Goal: Communication & Community: Answer question/provide support

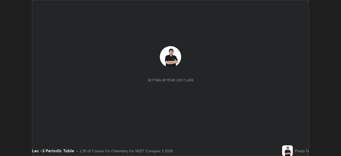
scroll to position [156, 340]
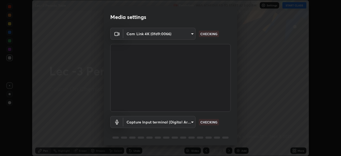
type input "bba66c41345857dcc9a6d4c580dc01eb5c8f13e357e582705132971b55534d29"
type input "ec6ec2dc0f2f3e030c25a31047b233f474420635a2a41b721e21e6901f136957"
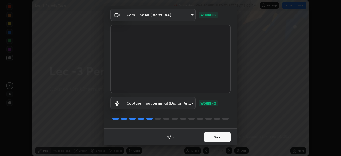
click at [212, 141] on button "Next" at bounding box center [217, 136] width 27 height 11
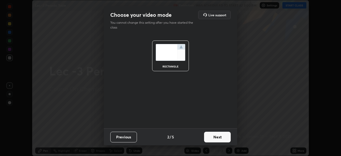
scroll to position [0, 0]
click at [217, 134] on button "Next" at bounding box center [217, 136] width 27 height 11
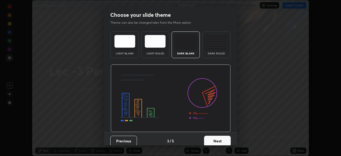
click at [221, 139] on button "Next" at bounding box center [217, 140] width 27 height 11
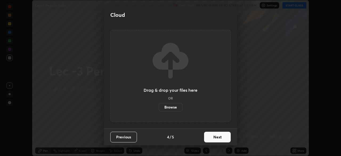
click at [220, 141] on button "Next" at bounding box center [217, 136] width 27 height 11
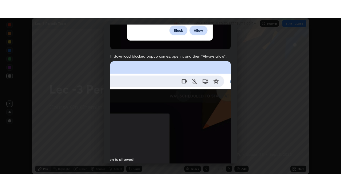
scroll to position [127, 0]
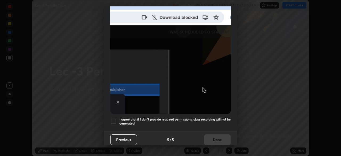
click at [115, 118] on div at bounding box center [113, 121] width 6 height 6
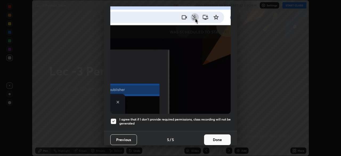
click at [209, 135] on button "Done" at bounding box center [217, 139] width 27 height 11
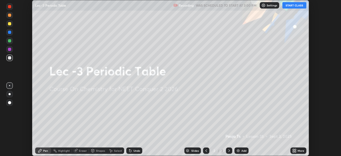
click at [298, 7] on button "START CLASS" at bounding box center [294, 5] width 24 height 6
click at [300, 151] on div "More" at bounding box center [300, 150] width 7 height 3
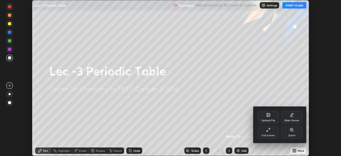
click at [297, 88] on div at bounding box center [170, 78] width 341 height 156
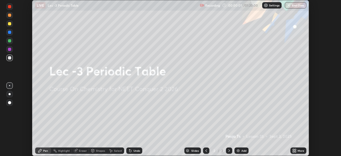
click at [296, 151] on div "More" at bounding box center [298, 150] width 16 height 6
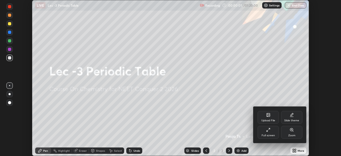
click at [272, 134] on div "Full screen" at bounding box center [267, 135] width 13 height 3
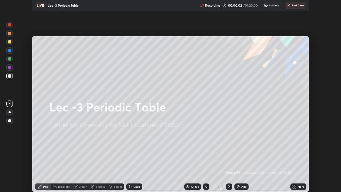
scroll to position [192, 341]
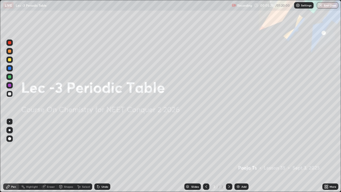
click at [242, 155] on div "Add" at bounding box center [243, 186] width 5 height 3
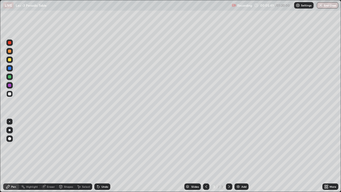
click at [10, 60] on div at bounding box center [9, 59] width 3 height 3
click at [11, 77] on div at bounding box center [9, 76] width 6 height 6
click at [94, 155] on div "Undo" at bounding box center [102, 186] width 16 height 6
click at [101, 155] on div "Undo" at bounding box center [104, 186] width 7 height 3
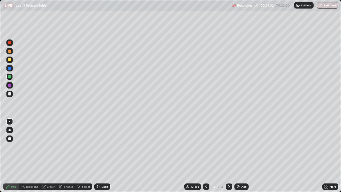
click at [100, 155] on div "Undo" at bounding box center [102, 186] width 16 height 6
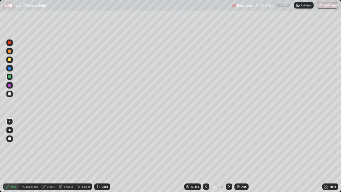
click at [100, 155] on div "Undo" at bounding box center [102, 186] width 16 height 6
click at [102, 155] on div "Undo" at bounding box center [104, 186] width 7 height 3
click at [241, 155] on div "Add" at bounding box center [243, 186] width 5 height 3
click at [205, 155] on icon at bounding box center [206, 186] width 4 height 4
click at [12, 60] on div at bounding box center [9, 59] width 6 height 6
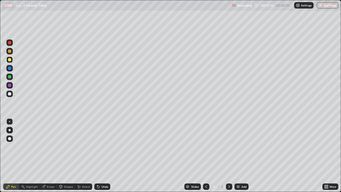
click at [226, 155] on div at bounding box center [229, 186] width 6 height 6
click at [234, 155] on div "Add" at bounding box center [241, 186] width 14 height 6
click at [11, 96] on div at bounding box center [9, 93] width 6 height 6
click at [12, 61] on div at bounding box center [9, 59] width 6 height 6
click at [67, 155] on div "Shapes" at bounding box center [68, 186] width 9 height 3
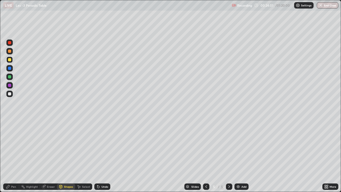
click at [99, 155] on div "Undo" at bounding box center [101, 186] width 18 height 11
click at [83, 155] on div "Select" at bounding box center [86, 186] width 8 height 3
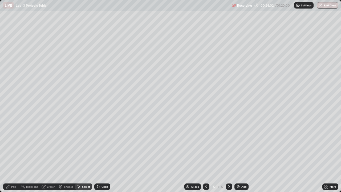
click at [78, 155] on icon at bounding box center [79, 186] width 4 height 4
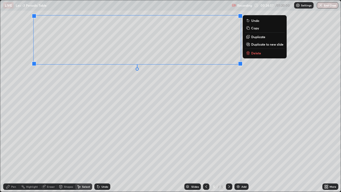
click at [11, 155] on div "Pen" at bounding box center [11, 186] width 16 height 6
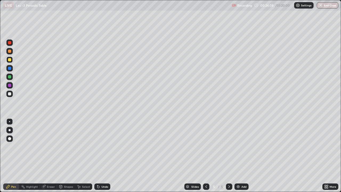
click at [12, 94] on div at bounding box center [9, 93] width 6 height 6
click at [11, 60] on div at bounding box center [9, 59] width 3 height 3
click at [12, 67] on div at bounding box center [9, 68] width 6 height 6
click at [10, 58] on div at bounding box center [9, 59] width 6 height 6
click at [103, 155] on div "Undo" at bounding box center [104, 186] width 7 height 3
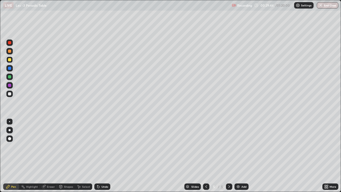
click at [237, 155] on img at bounding box center [238, 186] width 4 height 4
click at [205, 155] on icon at bounding box center [206, 186] width 4 height 4
click at [228, 155] on icon at bounding box center [229, 186] width 2 height 3
click at [240, 155] on div "Add" at bounding box center [241, 186] width 14 height 6
click at [10, 51] on div at bounding box center [9, 50] width 3 height 3
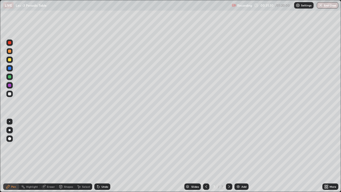
click at [98, 155] on icon at bounding box center [98, 186] width 4 height 4
click at [97, 155] on icon at bounding box center [98, 186] width 2 height 2
click at [96, 155] on icon at bounding box center [98, 186] width 4 height 4
click at [85, 155] on div "Select" at bounding box center [86, 186] width 8 height 3
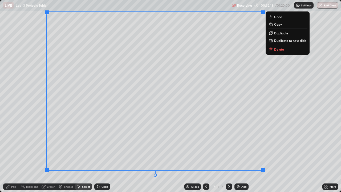
click at [15, 155] on div "Pen" at bounding box center [11, 186] width 16 height 6
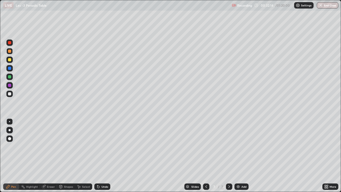
click at [98, 155] on icon at bounding box center [98, 186] width 4 height 4
click at [97, 155] on icon at bounding box center [98, 186] width 2 height 2
click at [11, 96] on div at bounding box center [9, 93] width 6 height 6
click at [11, 61] on div at bounding box center [9, 59] width 6 height 6
click at [206, 155] on icon at bounding box center [206, 186] width 4 height 4
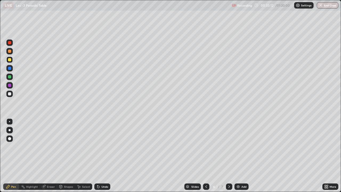
click at [205, 155] on icon at bounding box center [206, 186] width 4 height 4
click at [229, 155] on icon at bounding box center [229, 186] width 4 height 4
click at [228, 155] on icon at bounding box center [229, 186] width 4 height 4
click at [242, 155] on div "Add" at bounding box center [243, 186] width 5 height 3
click at [10, 94] on div at bounding box center [9, 93] width 3 height 3
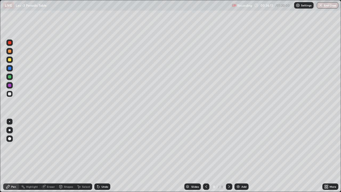
click at [10, 60] on div at bounding box center [9, 59] width 3 height 3
click at [11, 68] on div at bounding box center [9, 68] width 6 height 6
click at [12, 52] on div at bounding box center [9, 51] width 6 height 6
click at [98, 155] on icon at bounding box center [98, 186] width 4 height 4
click at [98, 155] on div "Undo" at bounding box center [101, 186] width 18 height 11
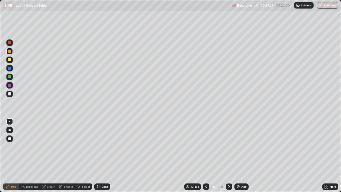
click at [51, 155] on div "Eraser" at bounding box center [48, 186] width 17 height 6
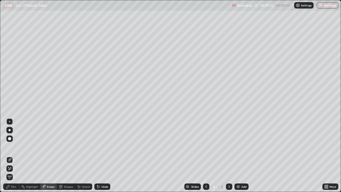
click at [17, 155] on div "Pen" at bounding box center [11, 186] width 16 height 6
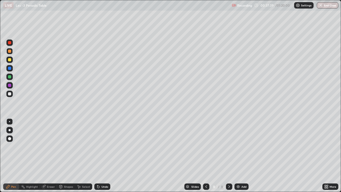
click at [319, 155] on div "Slides 8 / 8 Add" at bounding box center [216, 186] width 212 height 11
click at [236, 155] on img at bounding box center [238, 186] width 4 height 4
click at [97, 155] on icon at bounding box center [97, 185] width 1 height 1
click at [95, 155] on div "Undo" at bounding box center [102, 186] width 16 height 6
click at [94, 155] on div "Undo" at bounding box center [102, 186] width 16 height 6
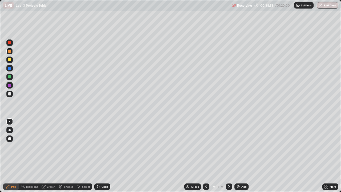
click at [11, 97] on div at bounding box center [9, 93] width 6 height 9
click at [99, 155] on icon at bounding box center [98, 186] width 4 height 4
click at [204, 155] on icon at bounding box center [206, 186] width 4 height 4
click at [80, 155] on icon at bounding box center [79, 186] width 4 height 4
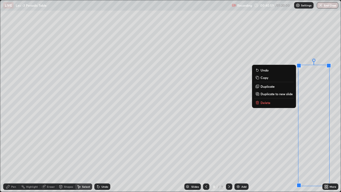
click at [281, 102] on button "Delete" at bounding box center [274, 102] width 40 height 6
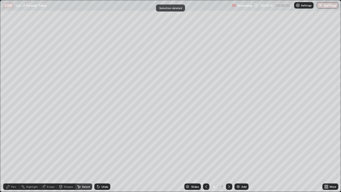
click at [13, 155] on div "Pen" at bounding box center [13, 186] width 5 height 3
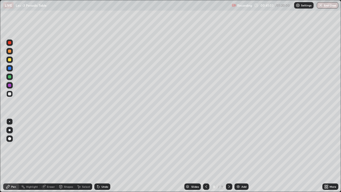
click at [10, 52] on div at bounding box center [9, 50] width 3 height 3
click at [10, 94] on div at bounding box center [9, 93] width 3 height 3
click at [10, 43] on div at bounding box center [9, 42] width 3 height 3
click at [11, 61] on div at bounding box center [9, 59] width 6 height 6
click at [98, 155] on icon at bounding box center [98, 186] width 2 height 2
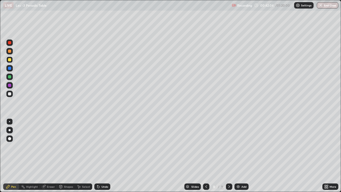
click at [97, 155] on icon at bounding box center [98, 186] width 2 height 2
click at [12, 67] on div at bounding box center [9, 68] width 6 height 6
click at [104, 155] on div "Undo" at bounding box center [104, 186] width 7 height 3
click at [103, 155] on div "Undo" at bounding box center [104, 186] width 7 height 3
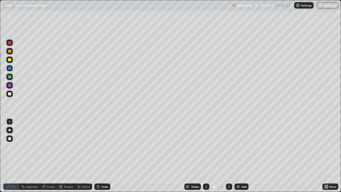
click at [104, 155] on div "Undo" at bounding box center [104, 186] width 7 height 3
click at [46, 155] on div "Eraser" at bounding box center [48, 186] width 17 height 6
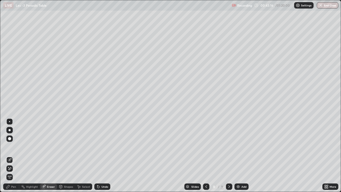
click at [18, 155] on div "Pen" at bounding box center [11, 186] width 16 height 6
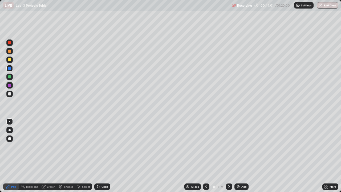
click at [47, 155] on div "Eraser" at bounding box center [51, 186] width 8 height 3
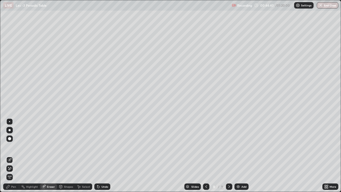
click at [96, 155] on icon at bounding box center [98, 186] width 4 height 4
click at [13, 155] on div "Pen" at bounding box center [11, 186] width 16 height 6
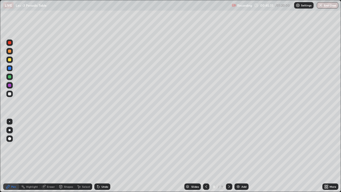
click at [77, 155] on icon at bounding box center [79, 186] width 4 height 4
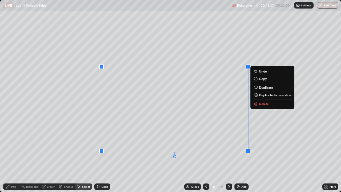
click at [264, 105] on p "Delete" at bounding box center [264, 103] width 10 height 4
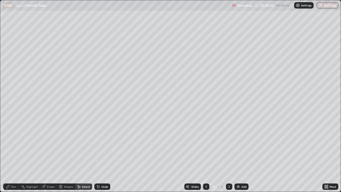
click at [11, 155] on div "Pen" at bounding box center [11, 186] width 16 height 6
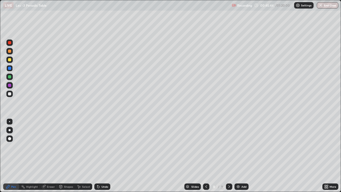
click at [48, 155] on div "Eraser" at bounding box center [51, 186] width 8 height 3
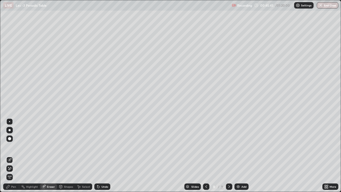
click at [13, 155] on div "Pen" at bounding box center [13, 186] width 5 height 3
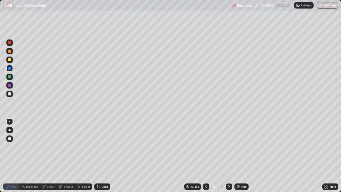
click at [49, 155] on div "Eraser" at bounding box center [51, 186] width 8 height 3
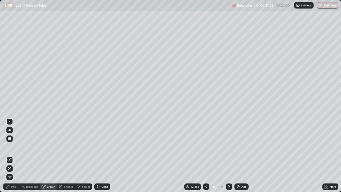
click at [15, 155] on div "Pen" at bounding box center [13, 186] width 5 height 3
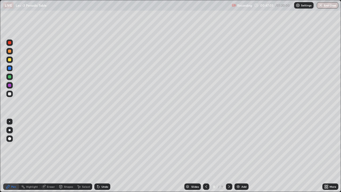
click at [100, 155] on icon at bounding box center [98, 186] width 4 height 4
click at [97, 155] on icon at bounding box center [98, 186] width 2 height 2
click at [11, 96] on div at bounding box center [9, 93] width 6 height 6
click at [236, 155] on img at bounding box center [238, 186] width 4 height 4
click at [99, 155] on div "Undo" at bounding box center [101, 186] width 18 height 11
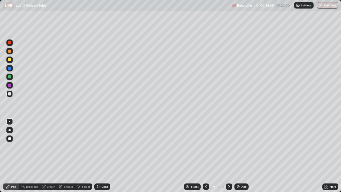
click at [96, 155] on icon at bounding box center [98, 186] width 4 height 4
click at [11, 68] on div at bounding box center [9, 68] width 3 height 3
click at [100, 155] on div "Undo" at bounding box center [102, 186] width 16 height 6
click at [97, 155] on icon at bounding box center [98, 186] width 2 height 2
click at [99, 155] on icon at bounding box center [98, 186] width 4 height 4
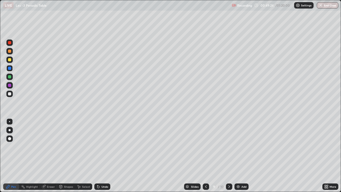
click at [99, 155] on div "Undo" at bounding box center [102, 186] width 16 height 6
click at [100, 155] on div "Undo" at bounding box center [102, 186] width 16 height 6
click at [97, 155] on icon at bounding box center [98, 186] width 2 height 2
click at [96, 155] on div "Undo" at bounding box center [102, 186] width 16 height 6
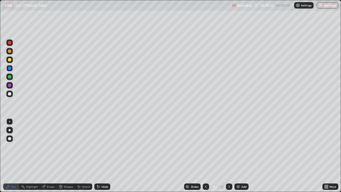
click at [205, 155] on icon at bounding box center [206, 186] width 4 height 4
click at [228, 155] on icon at bounding box center [229, 186] width 4 height 4
click at [226, 155] on div at bounding box center [229, 186] width 6 height 6
click at [228, 155] on icon at bounding box center [229, 186] width 4 height 4
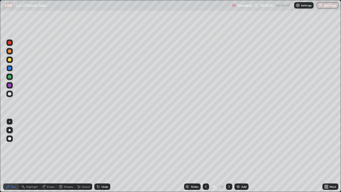
click at [229, 155] on icon at bounding box center [229, 186] width 4 height 4
click at [205, 155] on icon at bounding box center [206, 186] width 4 height 4
click at [204, 155] on icon at bounding box center [206, 186] width 4 height 4
click at [85, 155] on div "Select" at bounding box center [86, 186] width 8 height 3
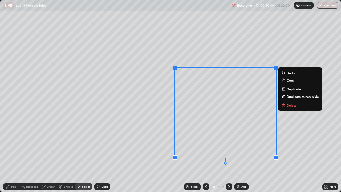
click at [288, 106] on p "Delete" at bounding box center [291, 105] width 10 height 4
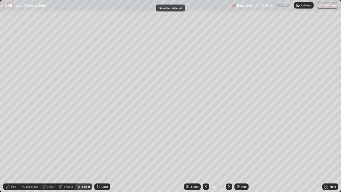
click at [14, 155] on div "Pen" at bounding box center [13, 186] width 5 height 3
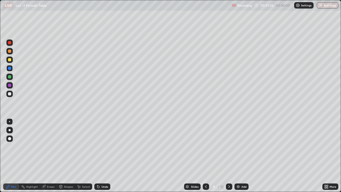
click at [205, 155] on icon at bounding box center [206, 186] width 4 height 4
click at [228, 155] on icon at bounding box center [229, 186] width 2 height 3
click at [229, 155] on icon at bounding box center [229, 186] width 4 height 4
click at [230, 155] on icon at bounding box center [229, 186] width 4 height 4
click at [228, 155] on icon at bounding box center [229, 186] width 4 height 4
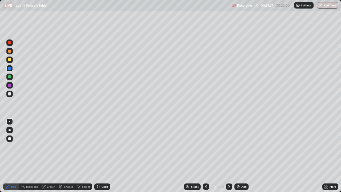
click at [206, 155] on div at bounding box center [205, 186] width 6 height 6
click at [205, 155] on icon at bounding box center [206, 186] width 4 height 4
click at [237, 155] on img at bounding box center [238, 186] width 4 height 4
click at [13, 61] on div at bounding box center [9, 59] width 9 height 9
click at [236, 155] on img at bounding box center [238, 186] width 4 height 4
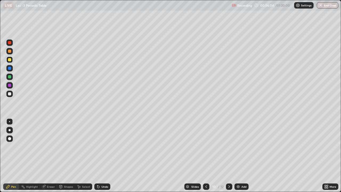
click at [98, 155] on icon at bounding box center [98, 186] width 2 height 2
click at [98, 155] on icon at bounding box center [98, 186] width 4 height 4
click at [236, 155] on img at bounding box center [238, 186] width 4 height 4
click at [205, 155] on icon at bounding box center [206, 186] width 4 height 4
click at [99, 155] on icon at bounding box center [98, 186] width 4 height 4
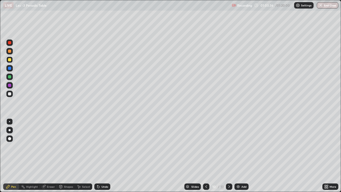
click at [228, 155] on icon at bounding box center [229, 186] width 4 height 4
click at [84, 155] on div "Select" at bounding box center [86, 186] width 8 height 3
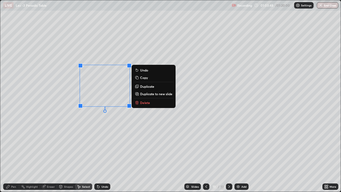
click at [16, 155] on div "Pen" at bounding box center [11, 186] width 16 height 6
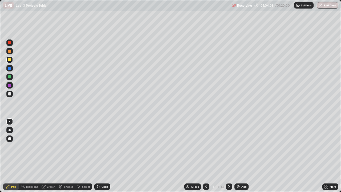
click at [52, 155] on div "Eraser" at bounding box center [51, 186] width 8 height 3
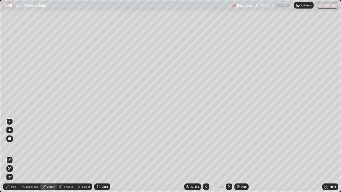
click at [14, 155] on div "Pen" at bounding box center [13, 186] width 5 height 3
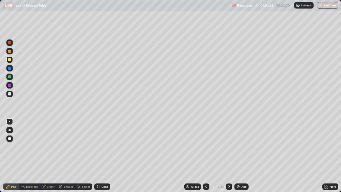
click at [10, 85] on div at bounding box center [9, 85] width 3 height 3
click at [95, 155] on div "Undo" at bounding box center [102, 186] width 16 height 6
click at [94, 155] on div "Undo" at bounding box center [102, 186] width 16 height 6
click at [228, 155] on icon at bounding box center [229, 186] width 4 height 4
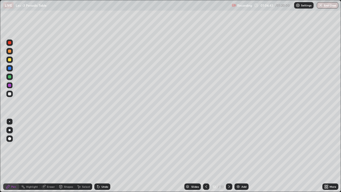
click at [229, 155] on icon at bounding box center [229, 186] width 4 height 4
click at [239, 155] on img at bounding box center [238, 186] width 4 height 4
click at [11, 96] on div at bounding box center [9, 93] width 6 height 6
click at [99, 155] on icon at bounding box center [98, 186] width 4 height 4
click at [101, 155] on div "Undo" at bounding box center [104, 186] width 7 height 3
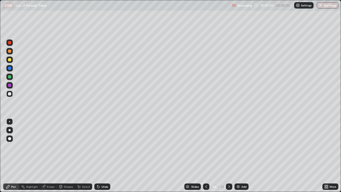
click at [101, 155] on div "Undo" at bounding box center [104, 186] width 7 height 3
click at [100, 155] on div "Undo" at bounding box center [102, 186] width 16 height 6
click at [96, 155] on icon at bounding box center [98, 186] width 4 height 4
click at [97, 155] on icon at bounding box center [98, 186] width 2 height 2
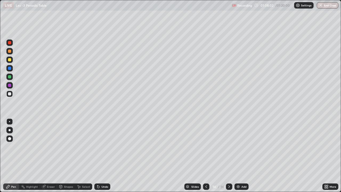
click at [98, 155] on div "Undo" at bounding box center [101, 186] width 18 height 11
click at [81, 155] on div "Select" at bounding box center [83, 186] width 17 height 6
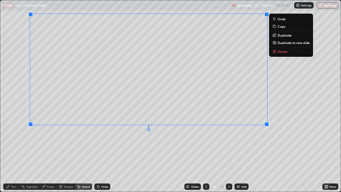
click at [14, 155] on div "Pen" at bounding box center [13, 186] width 5 height 3
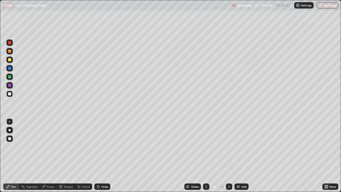
click at [96, 155] on icon at bounding box center [98, 186] width 4 height 4
click at [241, 155] on div "Add" at bounding box center [243, 186] width 5 height 3
click at [103, 155] on div "Undo" at bounding box center [104, 186] width 7 height 3
click at [102, 155] on div "Undo" at bounding box center [102, 186] width 16 height 6
click at [101, 155] on div "Undo" at bounding box center [102, 186] width 16 height 6
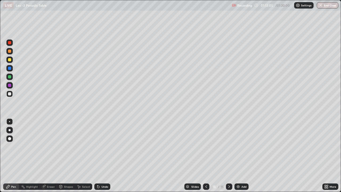
click at [100, 155] on div "Undo" at bounding box center [102, 186] width 16 height 6
click at [97, 155] on icon at bounding box center [98, 186] width 2 height 2
click at [304, 6] on p "Settings" at bounding box center [306, 5] width 10 height 3
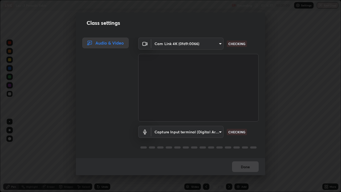
click at [315, 57] on div "Class settings Audio & Video Cam Link 4K (0fd9:0066) bba66c41345857dcc9a6d4c580…" at bounding box center [170, 96] width 341 height 192
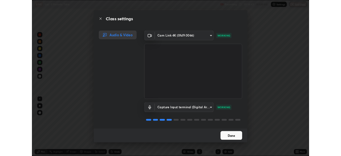
scroll to position [1, 0]
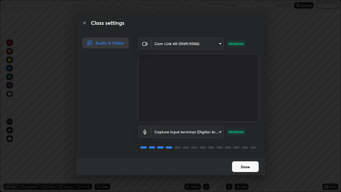
click at [241, 155] on button "Done" at bounding box center [245, 166] width 27 height 11
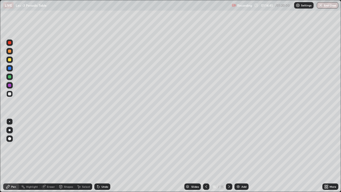
click at [257, 7] on div "Recording 01:14:45 / 01:20:00 Settings End Class" at bounding box center [285, 5] width 106 height 10
click at [257, 7] on div "Recording 01:14:46 / 01:20:00 Settings End Class" at bounding box center [285, 5] width 106 height 10
click at [266, 5] on div "01:15:25" at bounding box center [267, 5] width 15 height 3
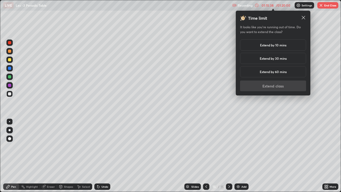
click at [264, 71] on h5 "Extend by 60 mins" at bounding box center [272, 71] width 27 height 5
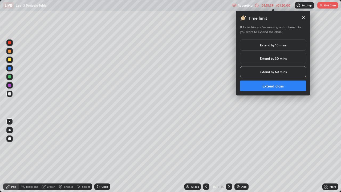
click at [269, 85] on button "Extend class" at bounding box center [273, 85] width 66 height 11
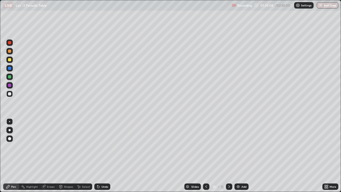
click at [49, 155] on div "Eraser" at bounding box center [51, 186] width 8 height 3
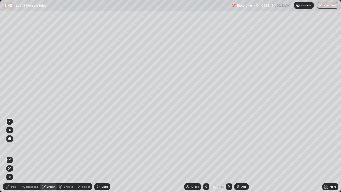
click at [11, 155] on div "Pen" at bounding box center [13, 186] width 5 height 3
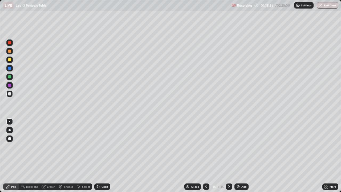
click at [104, 155] on div "Undo" at bounding box center [104, 186] width 7 height 3
click at [103, 155] on div "Undo" at bounding box center [104, 186] width 7 height 3
click at [104, 155] on div "Undo" at bounding box center [104, 186] width 7 height 3
click at [104, 155] on div "Undo" at bounding box center [102, 186] width 16 height 6
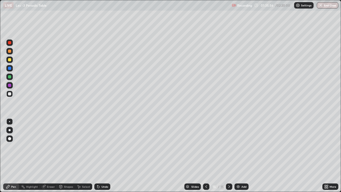
click at [103, 155] on div "Undo" at bounding box center [102, 186] width 16 height 6
click at [325, 155] on icon at bounding box center [324, 185] width 1 height 1
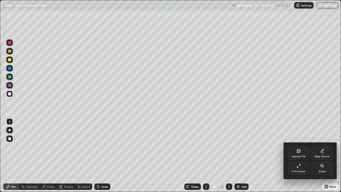
click at [297, 155] on icon at bounding box center [298, 165] width 4 height 4
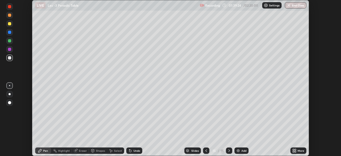
scroll to position [26454, 26269]
click at [291, 8] on button "End Class" at bounding box center [295, 5] width 22 height 6
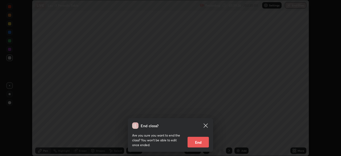
click at [202, 138] on button "End" at bounding box center [197, 142] width 21 height 11
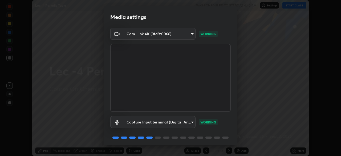
scroll to position [19, 0]
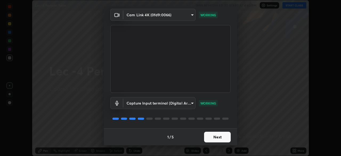
click at [210, 136] on button "Next" at bounding box center [217, 136] width 27 height 11
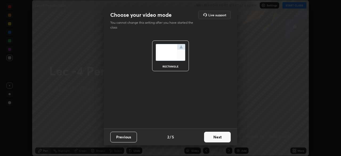
click at [211, 138] on button "Next" at bounding box center [217, 136] width 27 height 11
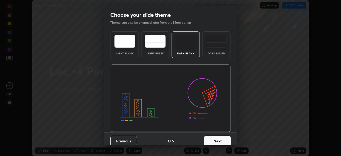
click at [220, 141] on button "Next" at bounding box center [217, 140] width 27 height 11
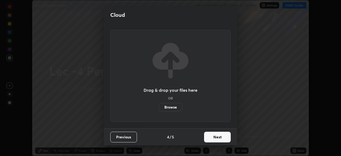
click at [219, 137] on button "Next" at bounding box center [217, 136] width 27 height 11
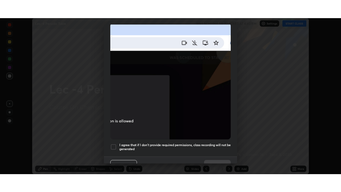
scroll to position [127, 0]
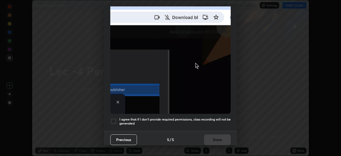
click at [111, 118] on div at bounding box center [113, 121] width 6 height 6
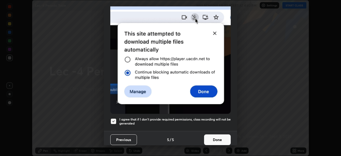
click at [210, 136] on button "Done" at bounding box center [217, 139] width 27 height 11
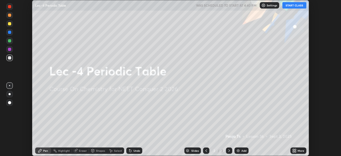
click at [295, 6] on button "START CLASS" at bounding box center [294, 5] width 24 height 6
click at [298, 149] on div "More" at bounding box center [300, 150] width 7 height 3
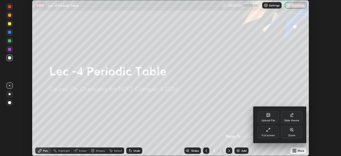
click at [278, 134] on div "Full screen" at bounding box center [267, 132] width 21 height 13
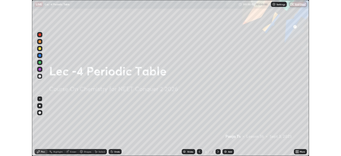
scroll to position [192, 341]
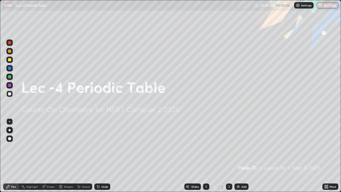
click at [244, 155] on div "Add" at bounding box center [243, 186] width 5 height 3
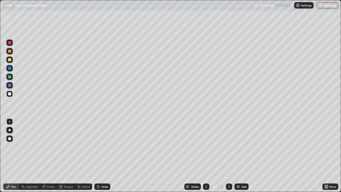
click at [300, 8] on div "Settings" at bounding box center [303, 5] width 19 height 6
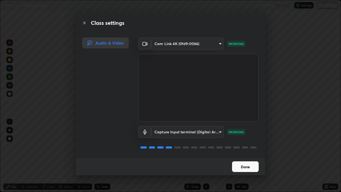
click at [249, 155] on button "Done" at bounding box center [245, 166] width 27 height 11
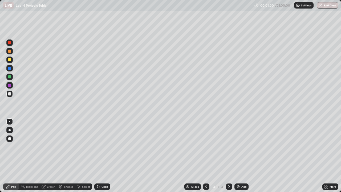
click at [299, 4] on img at bounding box center [297, 5] width 4 height 4
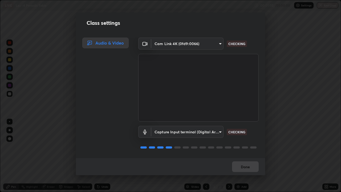
click at [216, 44] on body "Erase all LIVE Lec -4 Periodic Table 00:01:05 / 01:00:00 Settings End Class Set…" at bounding box center [170, 96] width 341 height 192
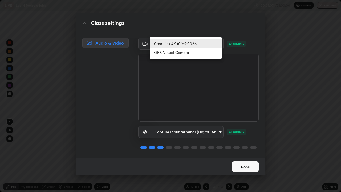
click at [204, 53] on li "OBS Virtual Camera" at bounding box center [186, 52] width 72 height 9
type input "95d7fb3560a9993135c9bc37314d1553cc5928894a76031dfa86bcdca3304dbf"
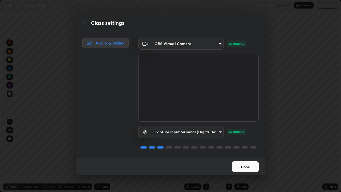
click at [251, 155] on button "Done" at bounding box center [245, 166] width 27 height 11
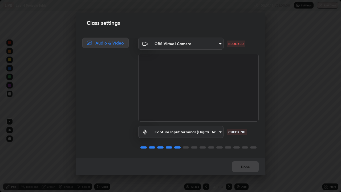
click at [215, 44] on body "Erase all LIVE Lec -4 Periodic Table 00:01:14 / 01:00:00 Settings End Class Set…" at bounding box center [170, 96] width 341 height 192
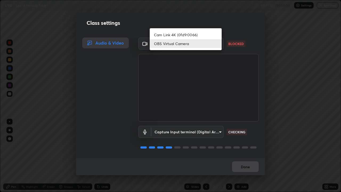
click at [205, 36] on li "Cam Link 4K (0fd9:0066)" at bounding box center [186, 34] width 72 height 9
type input "bba66c41345857dcc9a6d4c580dc01eb5c8f13e357e582705132971b55534d29"
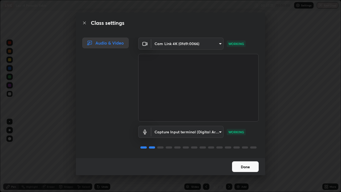
click at [241, 154] on div "Capture Input terminal (Digital Array MIC) (2207:0019) ec6ec2dc0f2f3e030c25a310…" at bounding box center [198, 138] width 120 height 35
click at [241, 155] on button "Done" at bounding box center [245, 166] width 27 height 11
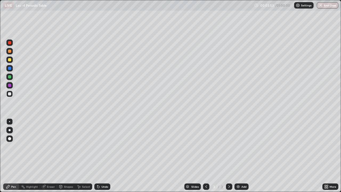
click at [98, 155] on icon at bounding box center [98, 186] width 4 height 4
click at [81, 155] on div "Select" at bounding box center [83, 186] width 17 height 6
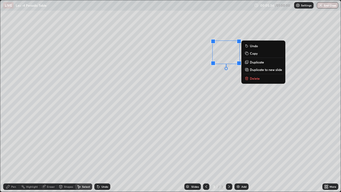
click at [13, 155] on div "Pen" at bounding box center [13, 186] width 5 height 3
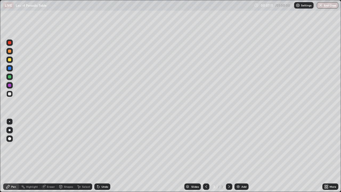
click at [239, 155] on img at bounding box center [238, 186] width 4 height 4
click at [12, 61] on div at bounding box center [9, 59] width 6 height 6
click at [98, 155] on div "Undo" at bounding box center [102, 186] width 16 height 6
click at [100, 155] on div "Undo" at bounding box center [101, 186] width 18 height 11
click at [237, 155] on img at bounding box center [238, 186] width 4 height 4
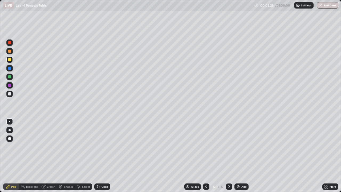
click at [12, 96] on div at bounding box center [9, 93] width 6 height 6
click at [13, 61] on div at bounding box center [9, 59] width 6 height 6
click at [99, 155] on div "Undo" at bounding box center [102, 186] width 16 height 6
click at [101, 155] on div "Undo" at bounding box center [104, 186] width 7 height 3
click at [102, 155] on div "Undo" at bounding box center [104, 186] width 7 height 3
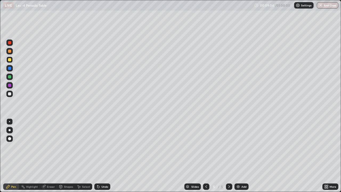
click at [103, 155] on div "Undo" at bounding box center [104, 186] width 7 height 3
click at [104, 155] on div "Undo" at bounding box center [104, 186] width 7 height 3
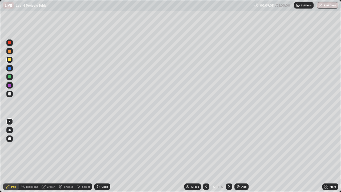
click at [104, 155] on div "Undo" at bounding box center [104, 186] width 7 height 3
click at [239, 155] on img at bounding box center [238, 186] width 4 height 4
click at [13, 95] on div at bounding box center [9, 93] width 9 height 9
click at [59, 155] on icon at bounding box center [61, 186] width 4 height 4
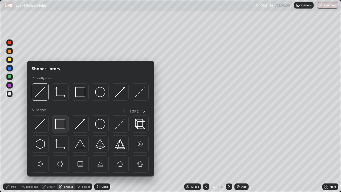
click at [60, 126] on img at bounding box center [60, 124] width 10 height 10
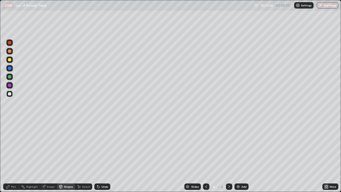
click at [11, 155] on div "Pen" at bounding box center [11, 186] width 16 height 11
click at [242, 155] on div "Add" at bounding box center [241, 186] width 14 height 6
click at [11, 61] on div at bounding box center [9, 59] width 6 height 6
click at [9, 94] on div at bounding box center [9, 93] width 3 height 3
click at [102, 155] on div "Undo" at bounding box center [104, 186] width 7 height 3
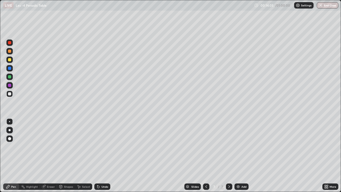
click at [97, 155] on icon at bounding box center [98, 186] width 2 height 2
click at [98, 155] on icon at bounding box center [98, 186] width 2 height 2
click at [101, 155] on div "Undo" at bounding box center [104, 186] width 7 height 3
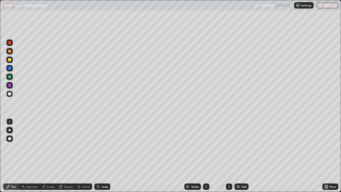
click at [100, 155] on div "Undo" at bounding box center [102, 186] width 16 height 6
click at [99, 155] on icon at bounding box center [98, 186] width 4 height 4
click at [98, 155] on icon at bounding box center [98, 186] width 4 height 4
click at [240, 155] on div "Add" at bounding box center [241, 186] width 14 height 6
click at [67, 155] on div "Shapes" at bounding box center [66, 186] width 18 height 6
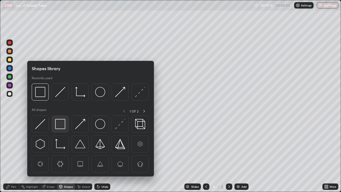
click at [62, 125] on img at bounding box center [60, 124] width 10 height 10
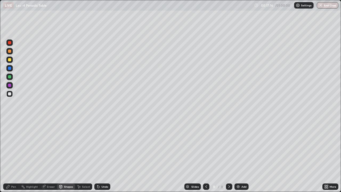
click at [11, 155] on div "Pen" at bounding box center [13, 186] width 5 height 3
click at [239, 155] on img at bounding box center [238, 186] width 4 height 4
click at [97, 155] on div "Undo" at bounding box center [102, 186] width 16 height 6
click at [97, 155] on icon at bounding box center [98, 186] width 4 height 4
click at [98, 155] on icon at bounding box center [98, 186] width 2 height 2
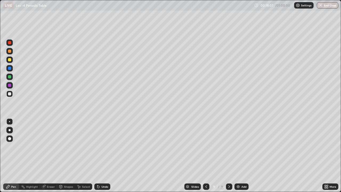
click at [98, 155] on icon at bounding box center [98, 186] width 2 height 2
click at [99, 155] on icon at bounding box center [98, 186] width 4 height 4
click at [98, 155] on icon at bounding box center [98, 186] width 4 height 4
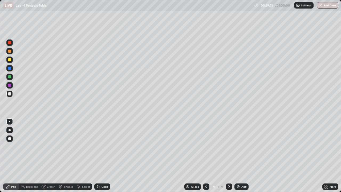
click at [103, 155] on div "Undo" at bounding box center [104, 186] width 7 height 3
click at [102, 155] on div "Undo" at bounding box center [102, 186] width 16 height 6
click at [103, 155] on div "Undo" at bounding box center [102, 186] width 16 height 6
click at [11, 78] on div at bounding box center [9, 76] width 6 height 6
click at [238, 155] on img at bounding box center [238, 186] width 4 height 4
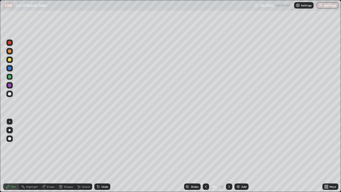
click at [11, 97] on div at bounding box center [9, 93] width 6 height 6
click at [205, 155] on icon at bounding box center [206, 186] width 4 height 4
click at [229, 155] on icon at bounding box center [229, 186] width 4 height 4
click at [98, 155] on icon at bounding box center [98, 186] width 2 height 2
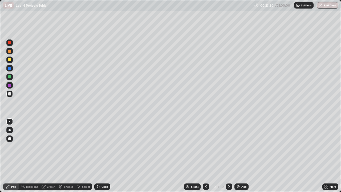
click at [98, 155] on icon at bounding box center [98, 186] width 2 height 2
click at [11, 76] on div at bounding box center [9, 76] width 6 height 6
click at [97, 155] on icon at bounding box center [98, 186] width 2 height 2
click at [237, 155] on img at bounding box center [238, 186] width 4 height 4
click at [12, 96] on div at bounding box center [9, 93] width 6 height 6
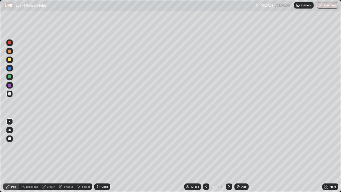
click at [96, 155] on icon at bounding box center [98, 186] width 4 height 4
click at [97, 155] on icon at bounding box center [98, 186] width 2 height 2
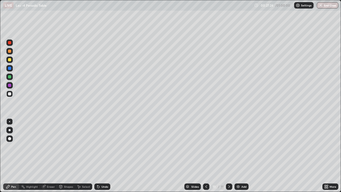
click at [96, 155] on icon at bounding box center [98, 186] width 4 height 4
click at [97, 155] on icon at bounding box center [98, 186] width 2 height 2
click at [96, 155] on div "Undo" at bounding box center [102, 186] width 16 height 6
click at [239, 155] on img at bounding box center [238, 186] width 4 height 4
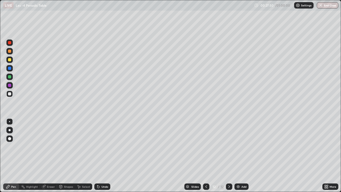
click at [10, 94] on div at bounding box center [9, 93] width 3 height 3
click at [12, 79] on div at bounding box center [9, 76] width 6 height 9
click at [80, 155] on icon at bounding box center [79, 186] width 4 height 4
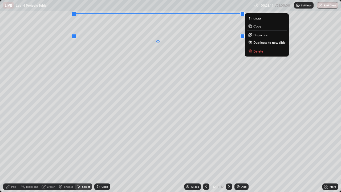
click at [14, 155] on div "Pen" at bounding box center [13, 186] width 5 height 3
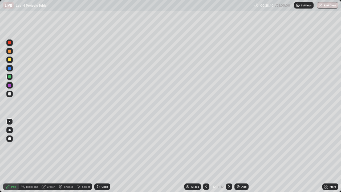
click at [82, 155] on div "Select" at bounding box center [86, 186] width 8 height 3
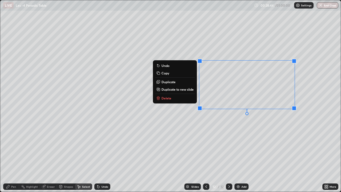
click at [14, 155] on div "Pen" at bounding box center [11, 186] width 16 height 6
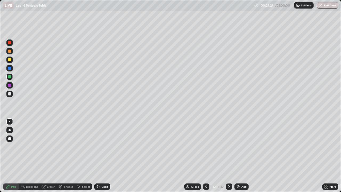
click at [12, 95] on div at bounding box center [9, 93] width 6 height 6
click at [82, 155] on div "Select" at bounding box center [86, 186] width 8 height 3
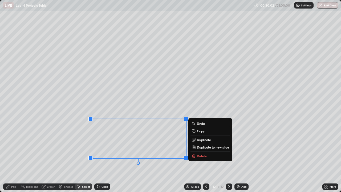
click at [14, 155] on div "Pen" at bounding box center [13, 186] width 5 height 3
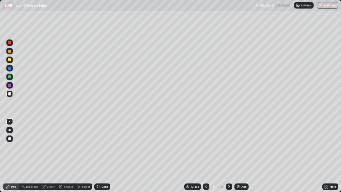
click at [50, 155] on div "Eraser" at bounding box center [48, 186] width 17 height 6
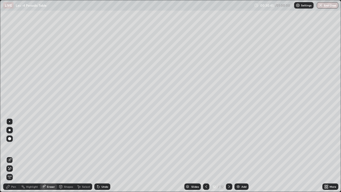
click at [8, 155] on icon at bounding box center [8, 186] width 4 height 4
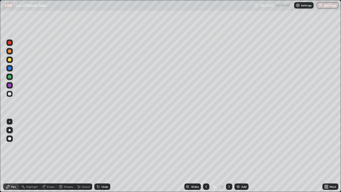
click at [10, 76] on div at bounding box center [9, 76] width 3 height 3
click at [12, 60] on div at bounding box center [9, 59] width 6 height 6
click at [60, 155] on icon at bounding box center [60, 186] width 3 height 3
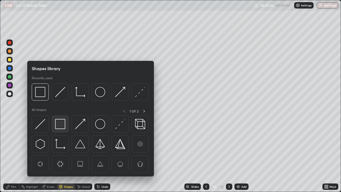
click at [60, 124] on img at bounding box center [60, 124] width 10 height 10
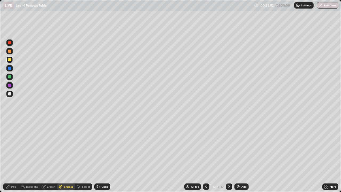
click at [9, 155] on icon at bounding box center [7, 186] width 3 height 3
click at [241, 155] on div "Add" at bounding box center [243, 186] width 5 height 3
click at [9, 93] on div at bounding box center [9, 93] width 3 height 3
click at [12, 60] on div at bounding box center [9, 59] width 6 height 6
click at [63, 155] on div "Shapes" at bounding box center [66, 186] width 18 height 6
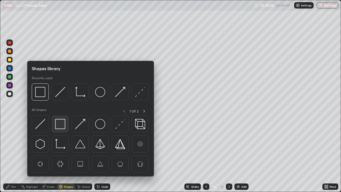
click at [63, 125] on img at bounding box center [60, 124] width 10 height 10
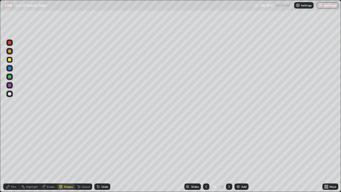
click at [87, 155] on div "Select" at bounding box center [86, 186] width 8 height 3
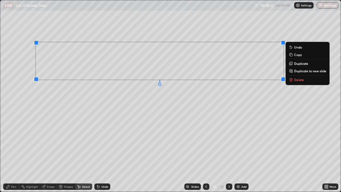
click at [16, 155] on div "Pen" at bounding box center [11, 186] width 16 height 6
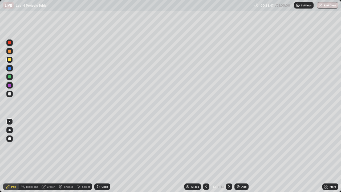
click at [12, 96] on div at bounding box center [9, 93] width 6 height 6
click at [68, 155] on div "Shapes" at bounding box center [68, 186] width 9 height 3
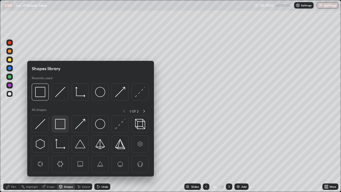
click at [63, 127] on img at bounding box center [60, 124] width 10 height 10
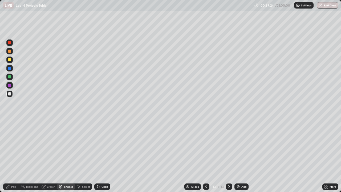
click at [10, 59] on div at bounding box center [9, 59] width 3 height 3
click at [98, 155] on icon at bounding box center [98, 186] width 2 height 2
click at [14, 155] on div "Pen" at bounding box center [13, 186] width 5 height 3
click at [97, 155] on icon at bounding box center [98, 186] width 2 height 2
click at [96, 155] on icon at bounding box center [98, 186] width 4 height 4
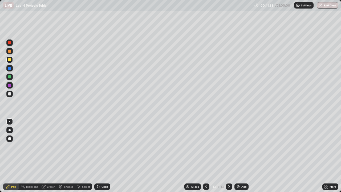
click at [238, 155] on div "Add" at bounding box center [241, 186] width 14 height 6
click at [11, 95] on div at bounding box center [9, 93] width 6 height 6
click at [11, 61] on div at bounding box center [9, 59] width 6 height 6
click at [99, 155] on icon at bounding box center [98, 186] width 4 height 4
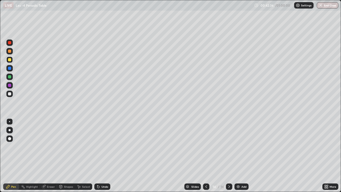
click at [99, 155] on icon at bounding box center [98, 186] width 4 height 4
click at [100, 155] on div "Undo" at bounding box center [102, 186] width 16 height 6
click at [101, 155] on div "Undo" at bounding box center [104, 186] width 7 height 3
click at [102, 155] on div "Undo" at bounding box center [104, 186] width 7 height 3
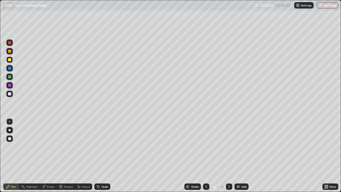
click at [103, 155] on div "Undo" at bounding box center [104, 186] width 7 height 3
click at [104, 155] on div "Undo" at bounding box center [104, 186] width 7 height 3
click at [105, 155] on div "Undo" at bounding box center [102, 186] width 16 height 6
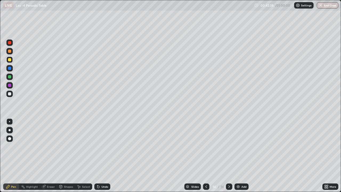
click at [105, 155] on div "Undo" at bounding box center [101, 186] width 18 height 11
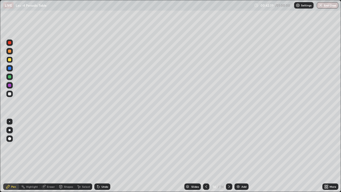
click at [105, 155] on div "Undo" at bounding box center [101, 186] width 18 height 11
click at [48, 155] on div "Eraser" at bounding box center [51, 186] width 8 height 3
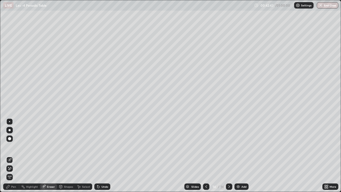
click at [15, 155] on div "Pen" at bounding box center [13, 186] width 5 height 3
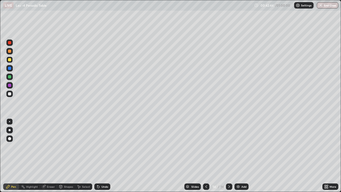
click at [68, 155] on div "Shapes" at bounding box center [68, 186] width 9 height 3
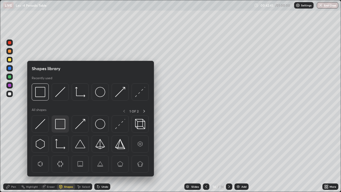
click at [63, 128] on img at bounding box center [60, 124] width 10 height 10
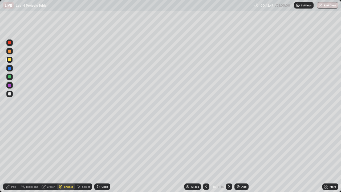
click at [14, 155] on div "Pen" at bounding box center [13, 186] width 5 height 3
click at [13, 78] on div at bounding box center [9, 76] width 9 height 9
click at [206, 155] on icon at bounding box center [206, 186] width 4 height 4
click at [227, 155] on icon at bounding box center [229, 186] width 4 height 4
click at [228, 155] on icon at bounding box center [229, 186] width 4 height 4
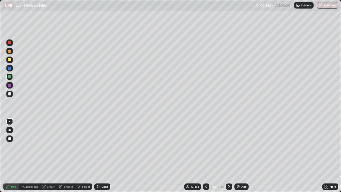
click at [206, 155] on icon at bounding box center [206, 186] width 4 height 4
click at [205, 155] on icon at bounding box center [206, 186] width 4 height 4
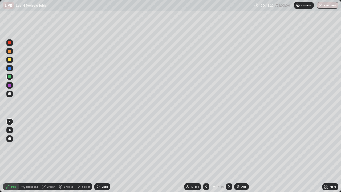
click at [228, 155] on icon at bounding box center [229, 186] width 4 height 4
click at [228, 155] on icon at bounding box center [229, 186] width 2 height 3
click at [229, 155] on icon at bounding box center [229, 186] width 4 height 4
click at [228, 155] on icon at bounding box center [229, 186] width 4 height 4
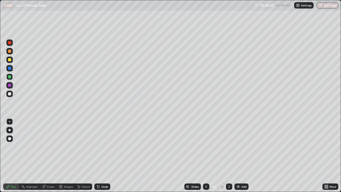
click at [205, 155] on icon at bounding box center [206, 186] width 2 height 3
click at [228, 155] on icon at bounding box center [229, 186] width 4 height 4
click at [237, 155] on img at bounding box center [238, 186] width 4 height 4
click at [236, 155] on img at bounding box center [238, 186] width 4 height 4
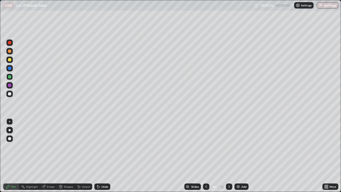
click at [11, 61] on div at bounding box center [9, 59] width 6 height 6
click at [102, 155] on div "Undo" at bounding box center [104, 186] width 7 height 3
click at [80, 155] on icon at bounding box center [79, 186] width 4 height 4
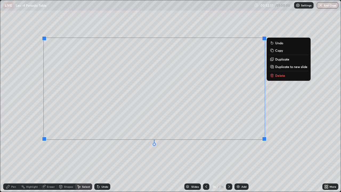
click at [153, 155] on div "0 ° Undo Copy Duplicate Duplicate to new slide Delete" at bounding box center [170, 95] width 340 height 191
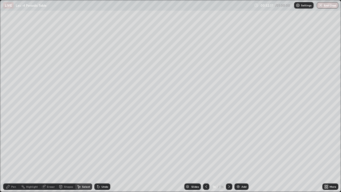
click at [11, 155] on div "Pen" at bounding box center [13, 186] width 5 height 3
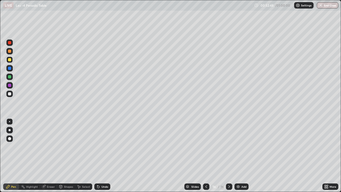
click at [100, 155] on div "Undo" at bounding box center [102, 186] width 16 height 6
click at [99, 155] on icon at bounding box center [98, 186] width 4 height 4
click at [82, 155] on div "Select" at bounding box center [86, 186] width 8 height 3
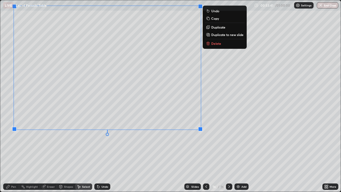
click at [13, 155] on div "Pen" at bounding box center [11, 186] width 16 height 6
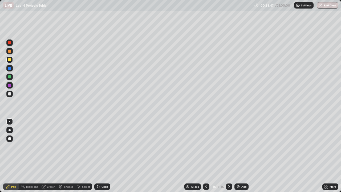
click at [97, 155] on div "Undo" at bounding box center [101, 186] width 18 height 11
click at [63, 155] on div "Shapes" at bounding box center [66, 186] width 18 height 6
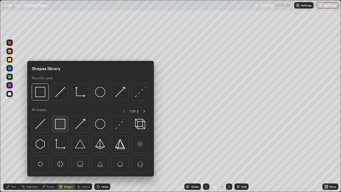
click at [65, 126] on img at bounding box center [60, 124] width 10 height 10
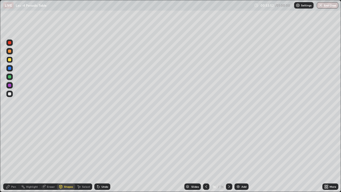
click at [15, 155] on div "Pen" at bounding box center [11, 186] width 16 height 6
click at [64, 155] on div "Shapes" at bounding box center [68, 186] width 9 height 3
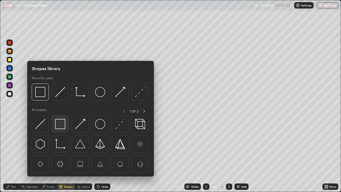
click at [60, 126] on img at bounding box center [60, 124] width 10 height 10
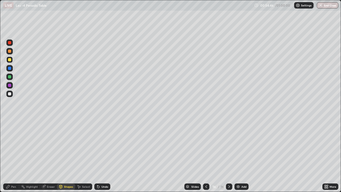
click at [239, 155] on img at bounding box center [238, 186] width 4 height 4
click at [12, 96] on div at bounding box center [9, 93] width 6 height 6
click at [97, 155] on icon at bounding box center [97, 185] width 1 height 1
click at [14, 155] on div "Pen" at bounding box center [13, 186] width 5 height 3
click at [100, 155] on div "Undo" at bounding box center [102, 186] width 16 height 6
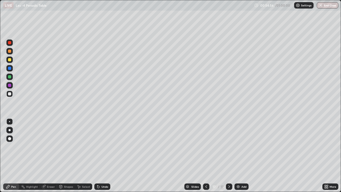
click at [100, 155] on div "Undo" at bounding box center [102, 186] width 16 height 6
click at [97, 155] on icon at bounding box center [97, 185] width 1 height 1
click at [98, 155] on icon at bounding box center [98, 186] width 2 height 2
click at [247, 155] on div "Add" at bounding box center [241, 186] width 14 height 6
click at [240, 155] on div "Add" at bounding box center [241, 186] width 14 height 6
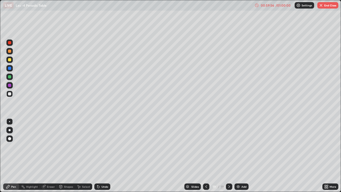
click at [12, 62] on div at bounding box center [9, 59] width 6 height 6
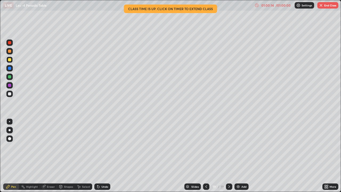
click at [99, 155] on icon at bounding box center [98, 186] width 4 height 4
click at [82, 155] on div "Select" at bounding box center [86, 186] width 8 height 3
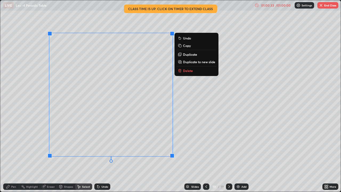
click at [9, 155] on icon at bounding box center [8, 186] width 4 height 4
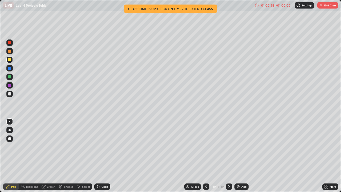
click at [10, 79] on div at bounding box center [9, 76] width 6 height 6
click at [320, 7] on img "button" at bounding box center [321, 5] width 4 height 4
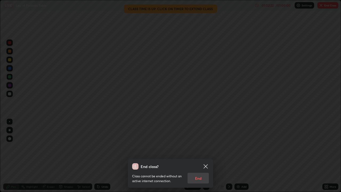
click at [202, 155] on div "Class cannot be ended without an active internet connection. End" at bounding box center [170, 176] width 77 height 14
click at [203, 155] on div "Class cannot be ended without an active internet connection. End" at bounding box center [170, 176] width 77 height 14
click at [204, 155] on div "Class cannot be ended without an active internet connection. End" at bounding box center [170, 176] width 77 height 14
click at [203, 155] on div "Class cannot be ended without an active internet connection. End" at bounding box center [170, 176] width 77 height 14
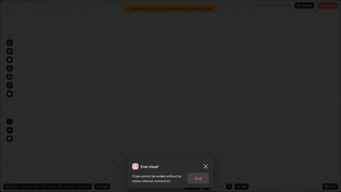
click at [205, 155] on div "Class cannot be ended without an active internet connection. End" at bounding box center [170, 176] width 77 height 14
click at [195, 155] on div "Class cannot be ended without an active internet connection. End" at bounding box center [170, 176] width 77 height 14
click at [194, 155] on div "Class cannot be ended without an active internet connection. End" at bounding box center [170, 176] width 77 height 14
click at [195, 155] on div "Class cannot be ended without an active internet connection. End" at bounding box center [170, 176] width 77 height 14
click at [194, 155] on div "Class cannot be ended without an active internet connection. End" at bounding box center [170, 176] width 77 height 14
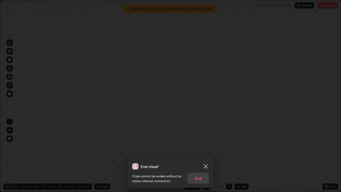
click at [196, 155] on div "Class cannot be ended without an active internet connection. End" at bounding box center [170, 176] width 77 height 14
click at [177, 130] on div "End class? Class cannot be ended without an active internet connection. End" at bounding box center [170, 96] width 341 height 192
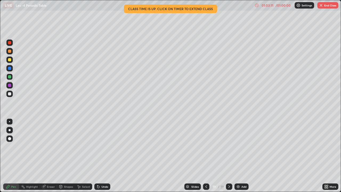
click at [323, 3] on button "End Class" at bounding box center [327, 5] width 21 height 6
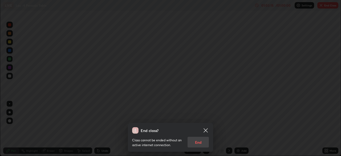
scroll to position [26454, 26269]
